Goal: Check status: Check status

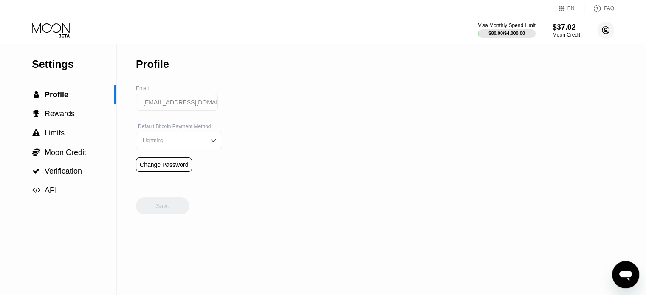
click at [611, 34] on circle at bounding box center [605, 30] width 17 height 17
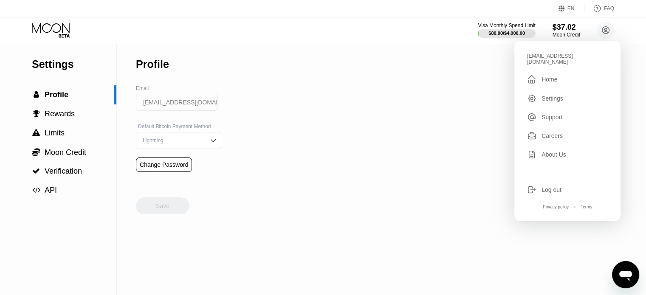
click at [548, 74] on div " Home" at bounding box center [567, 79] width 81 height 10
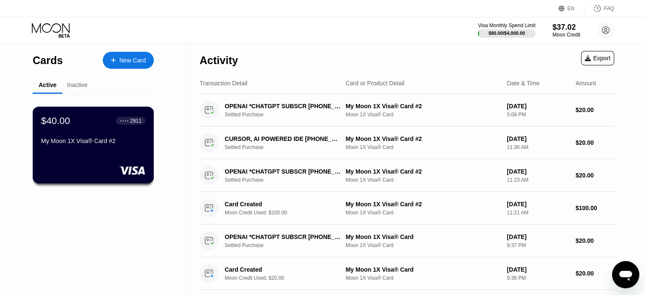
click at [104, 144] on div "My Moon 1X Visa® Card #2" at bounding box center [93, 141] width 104 height 7
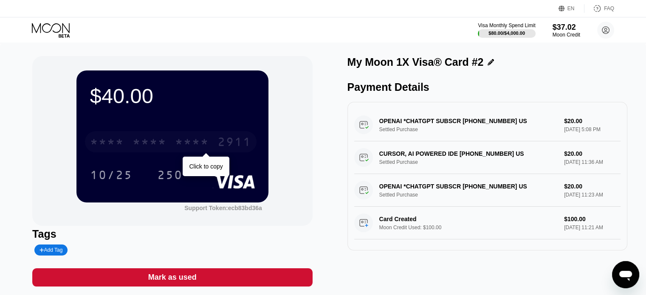
click at [222, 142] on div "2911" at bounding box center [234, 143] width 34 height 14
